Goal: Navigation & Orientation: Find specific page/section

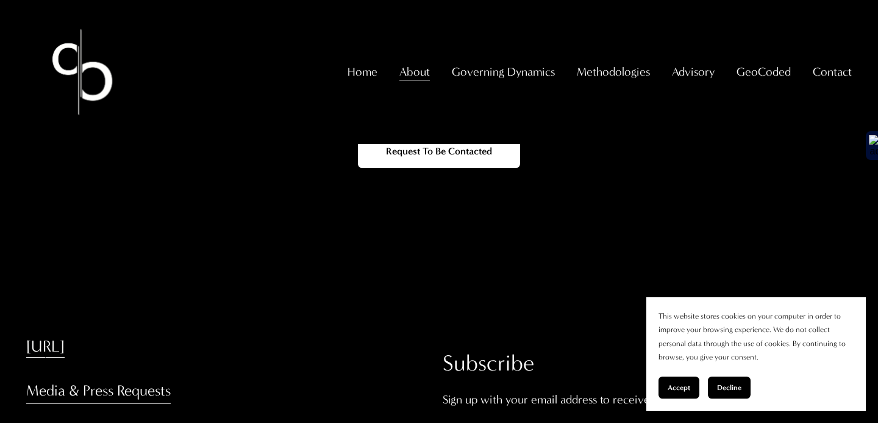
scroll to position [3802, 0]
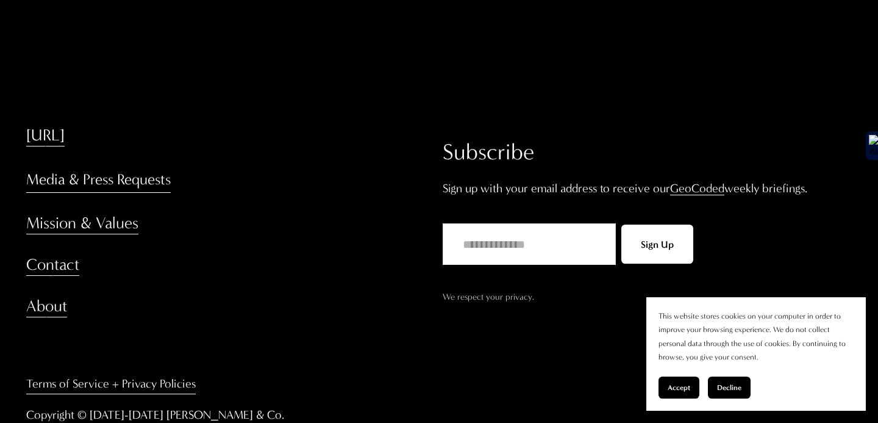
click at [126, 373] on link "Terms of Service + Privacy Policies" at bounding box center [111, 383] width 170 height 21
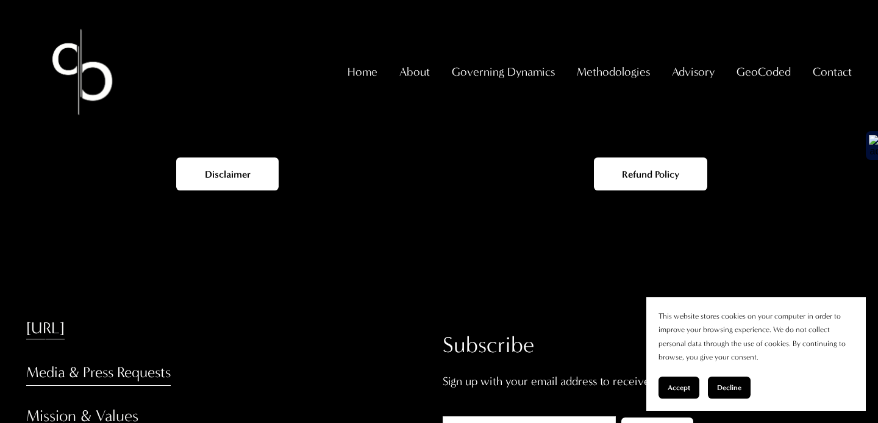
scroll to position [473, 0]
